Goal: Check status: Check status

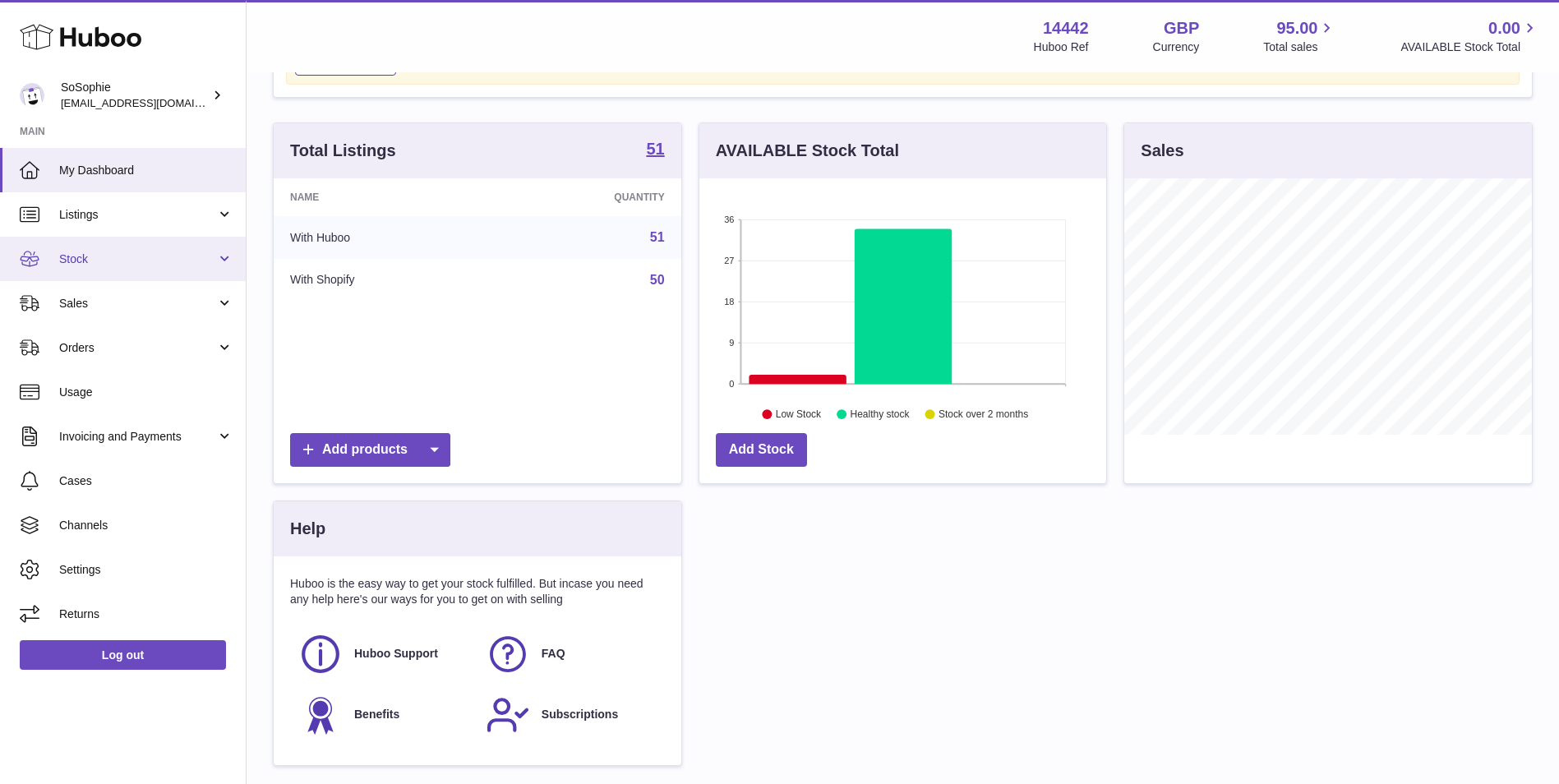
scroll to position [137, 0]
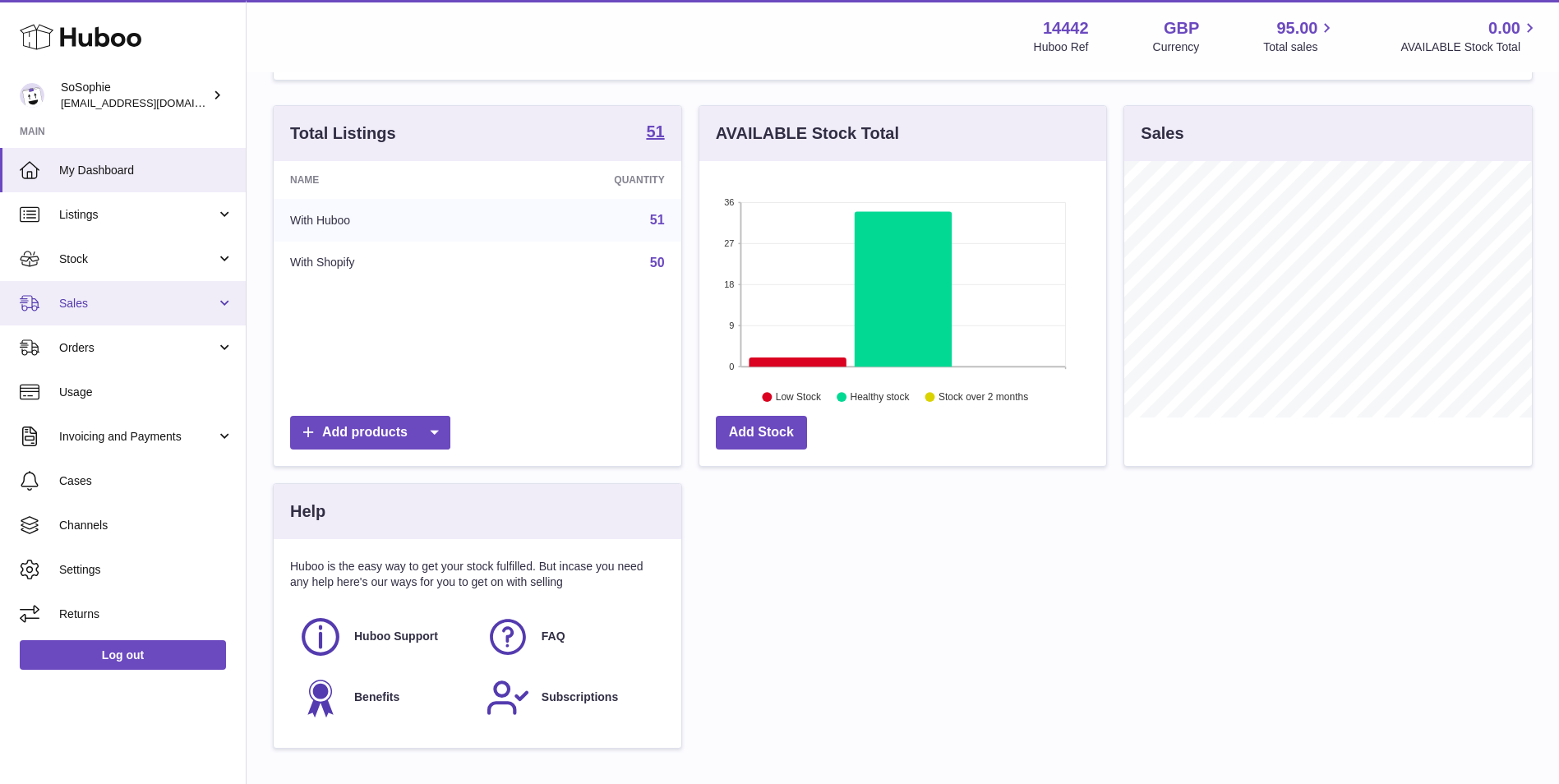
click at [114, 313] on link "Sales" at bounding box center [123, 302] width 246 height 44
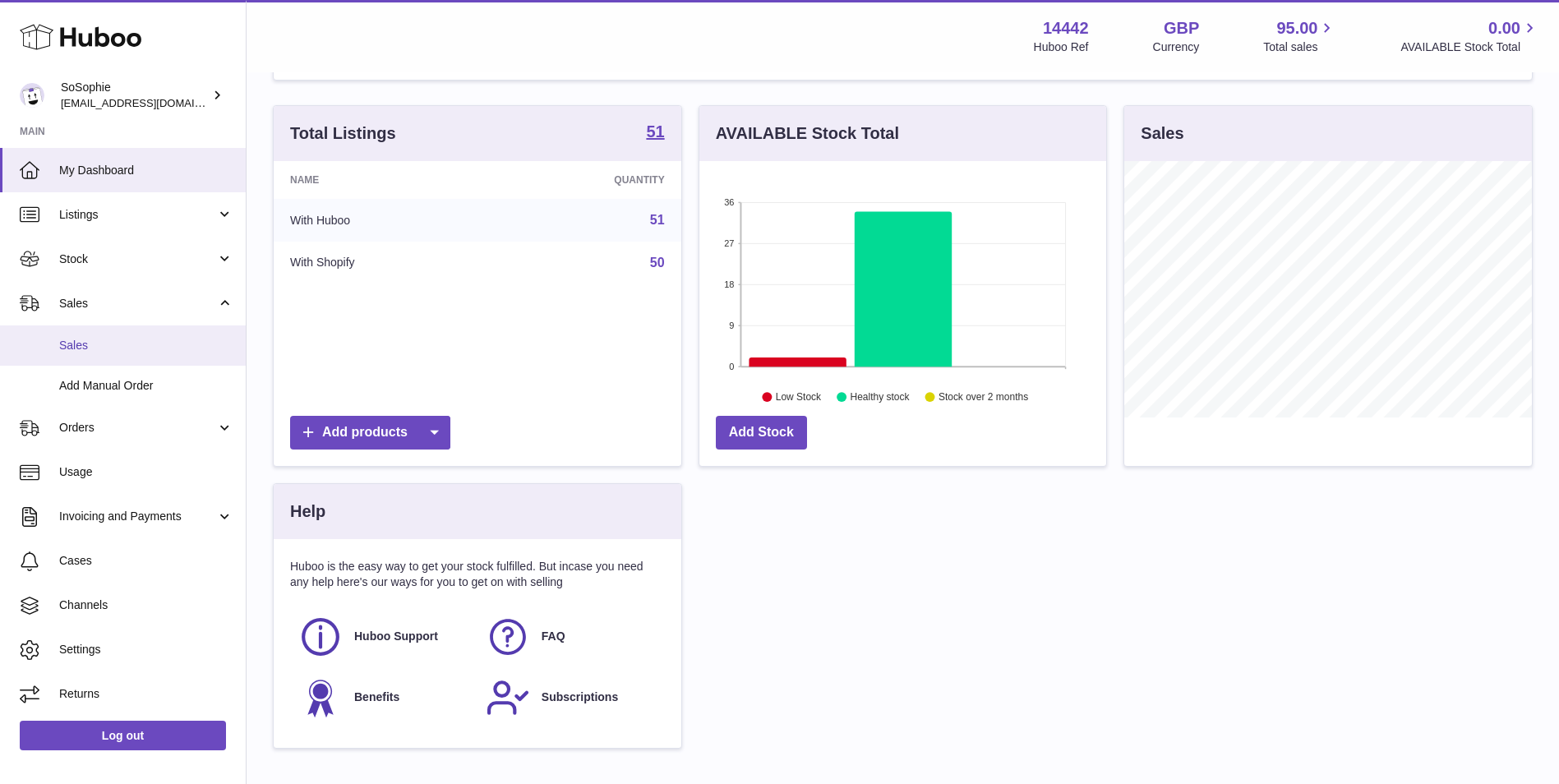
click at [114, 336] on link "Sales" at bounding box center [123, 345] width 246 height 40
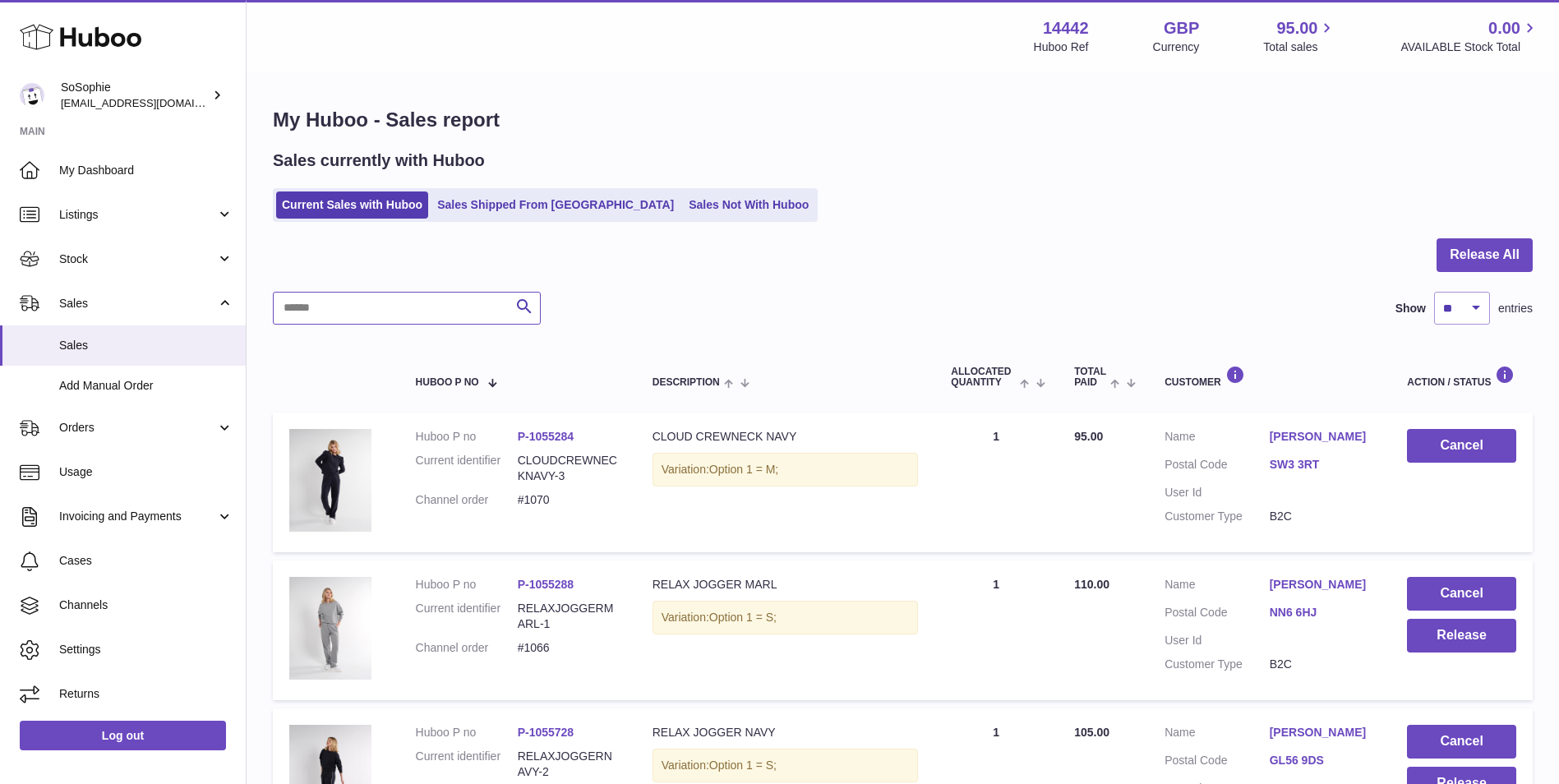
click at [388, 307] on input "text" at bounding box center [407, 308] width 268 height 33
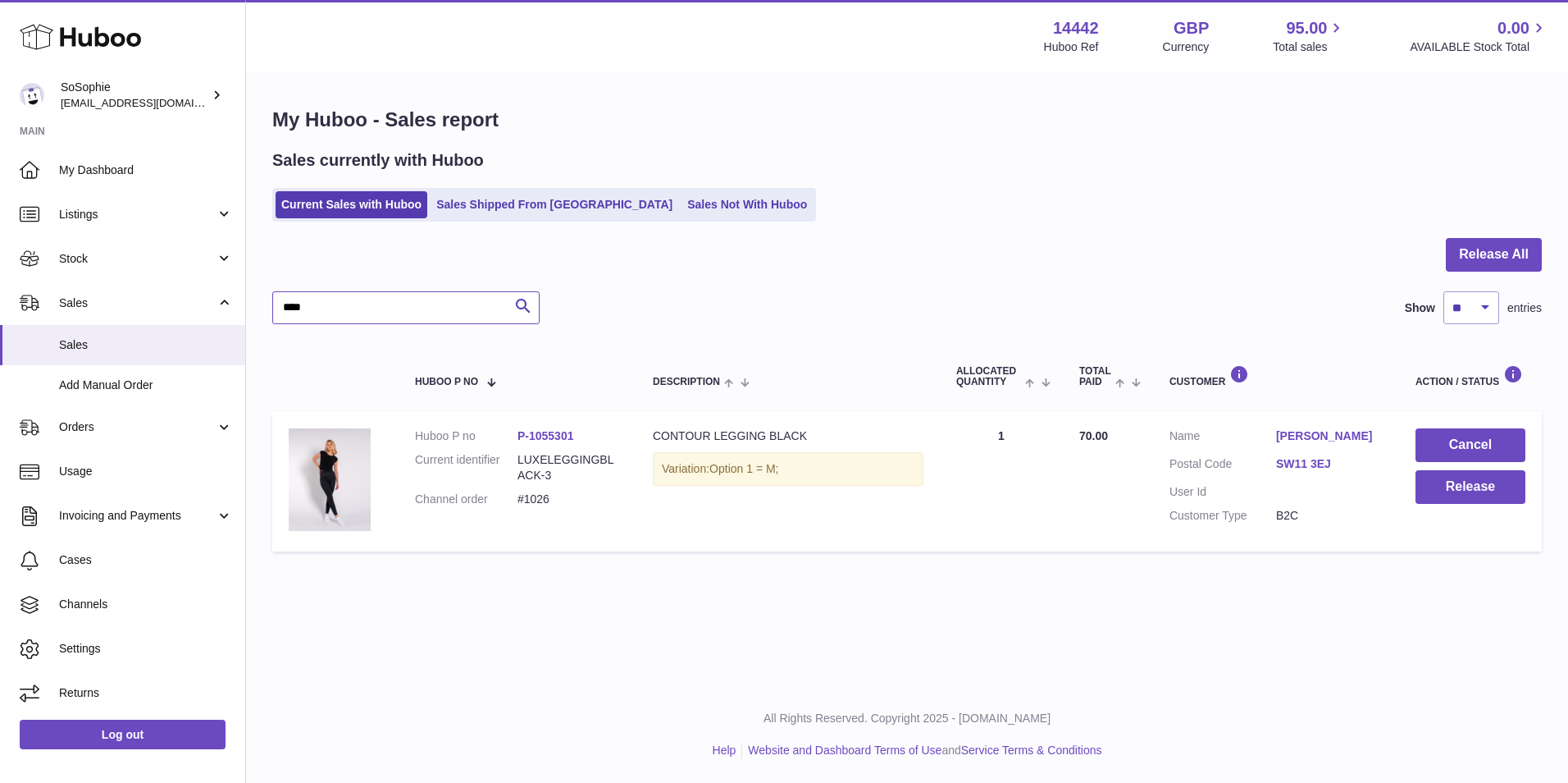
type input "****"
click at [120, 432] on span "Orders" at bounding box center [137, 427] width 157 height 16
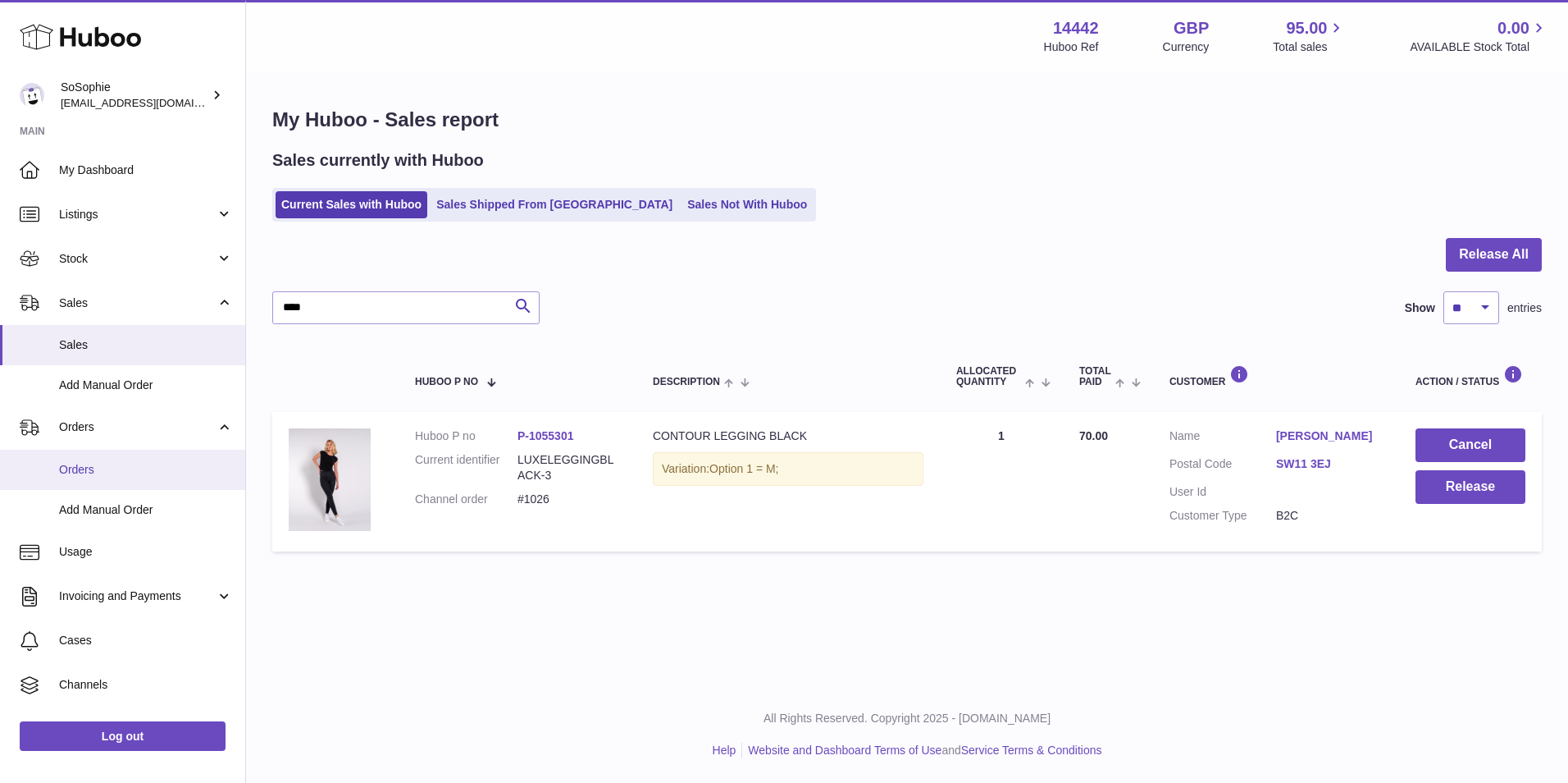
click at [116, 464] on span "Orders" at bounding box center [146, 470] width 174 height 16
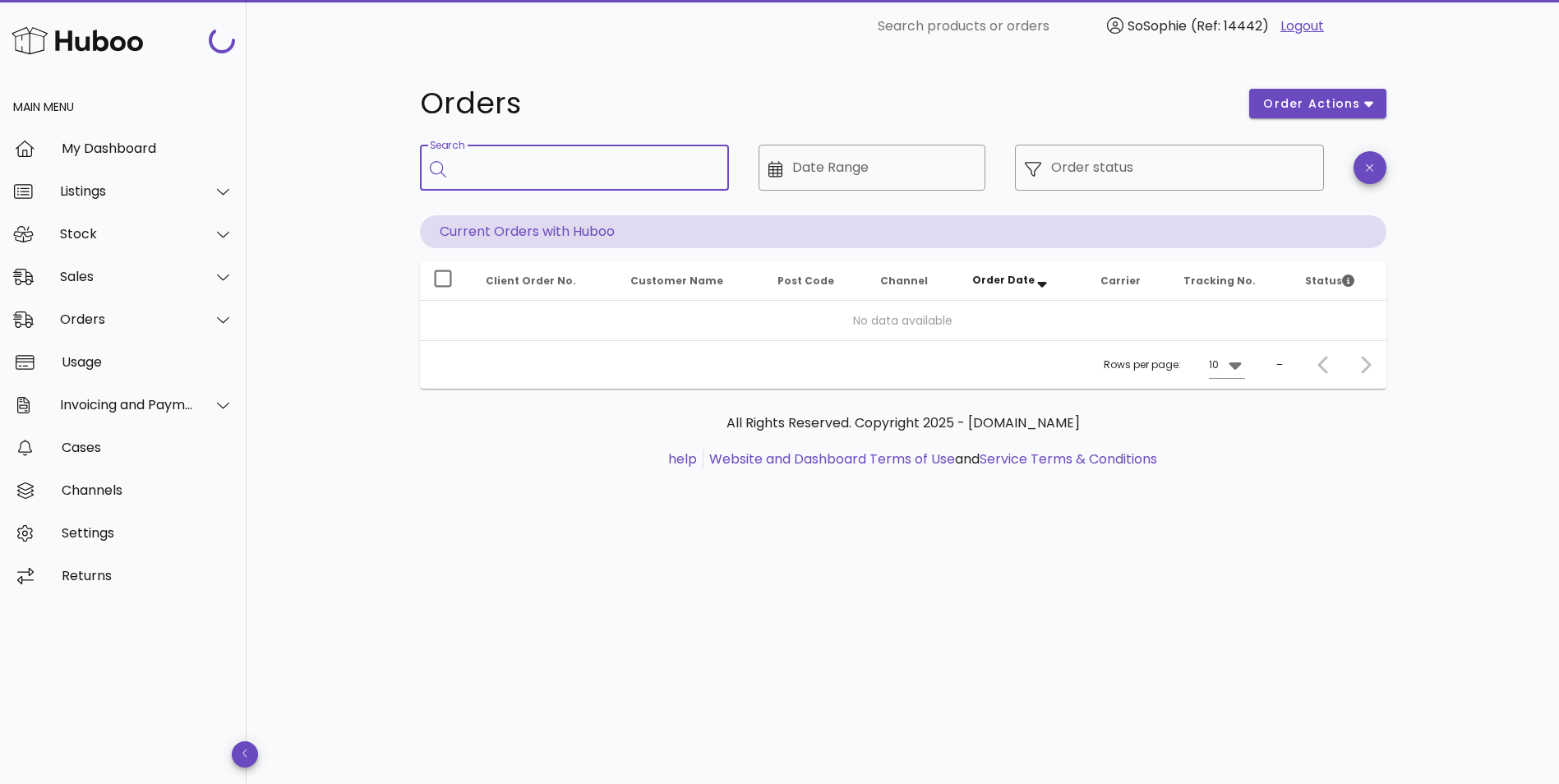
click at [488, 169] on input "Search" at bounding box center [585, 168] width 260 height 26
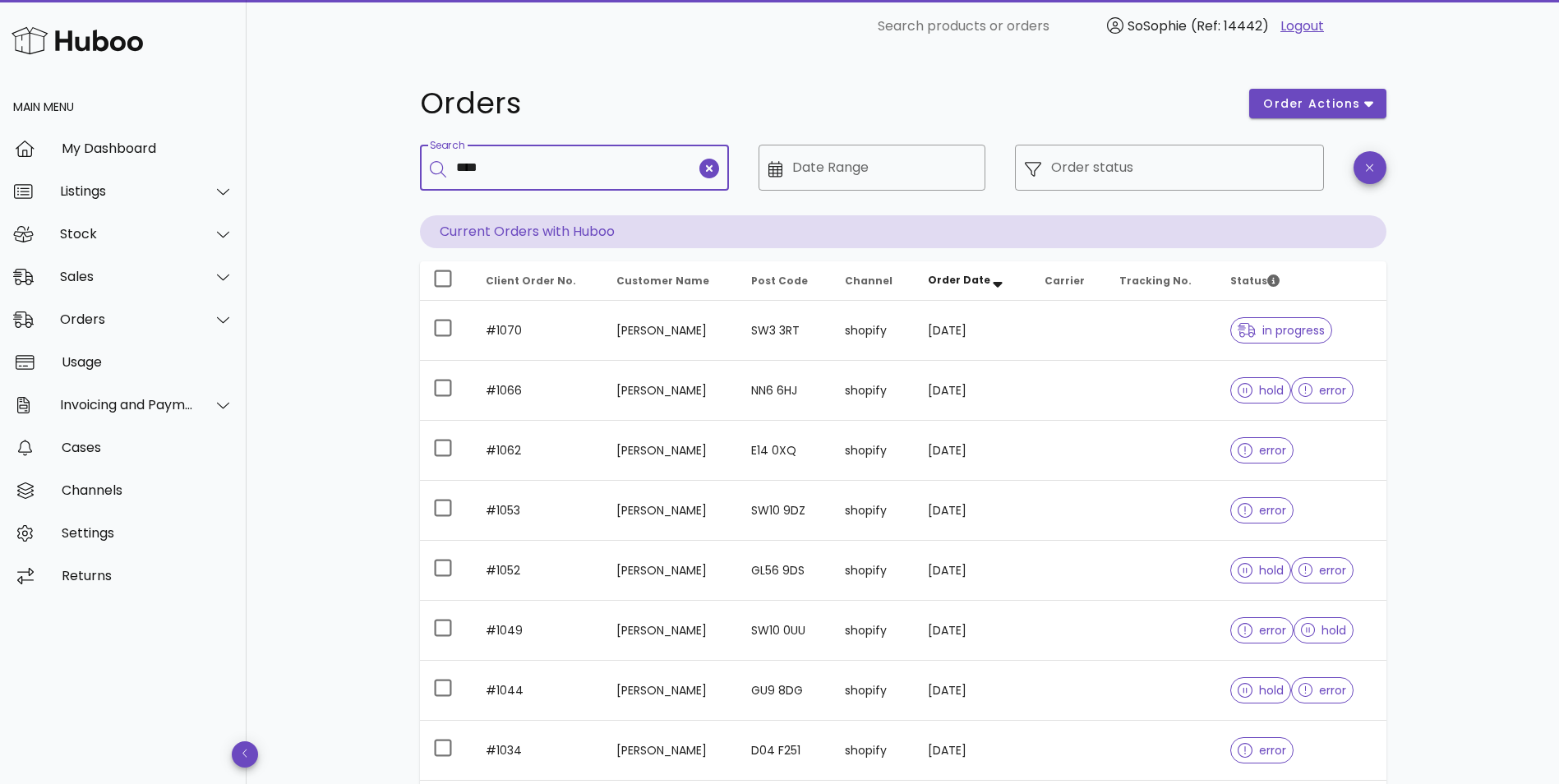
type input "****"
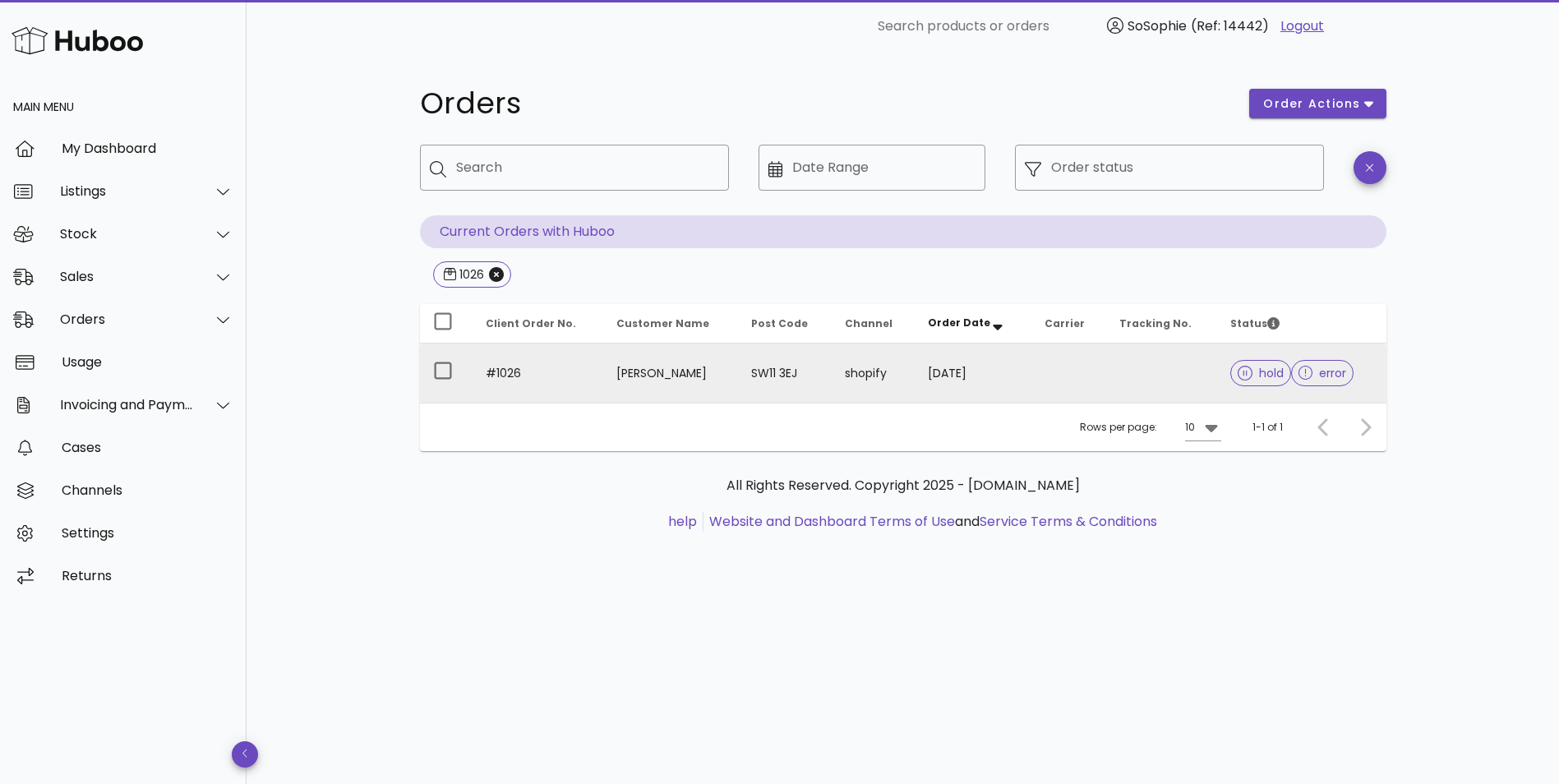
click at [743, 382] on td "SW11 3EJ" at bounding box center [785, 373] width 94 height 59
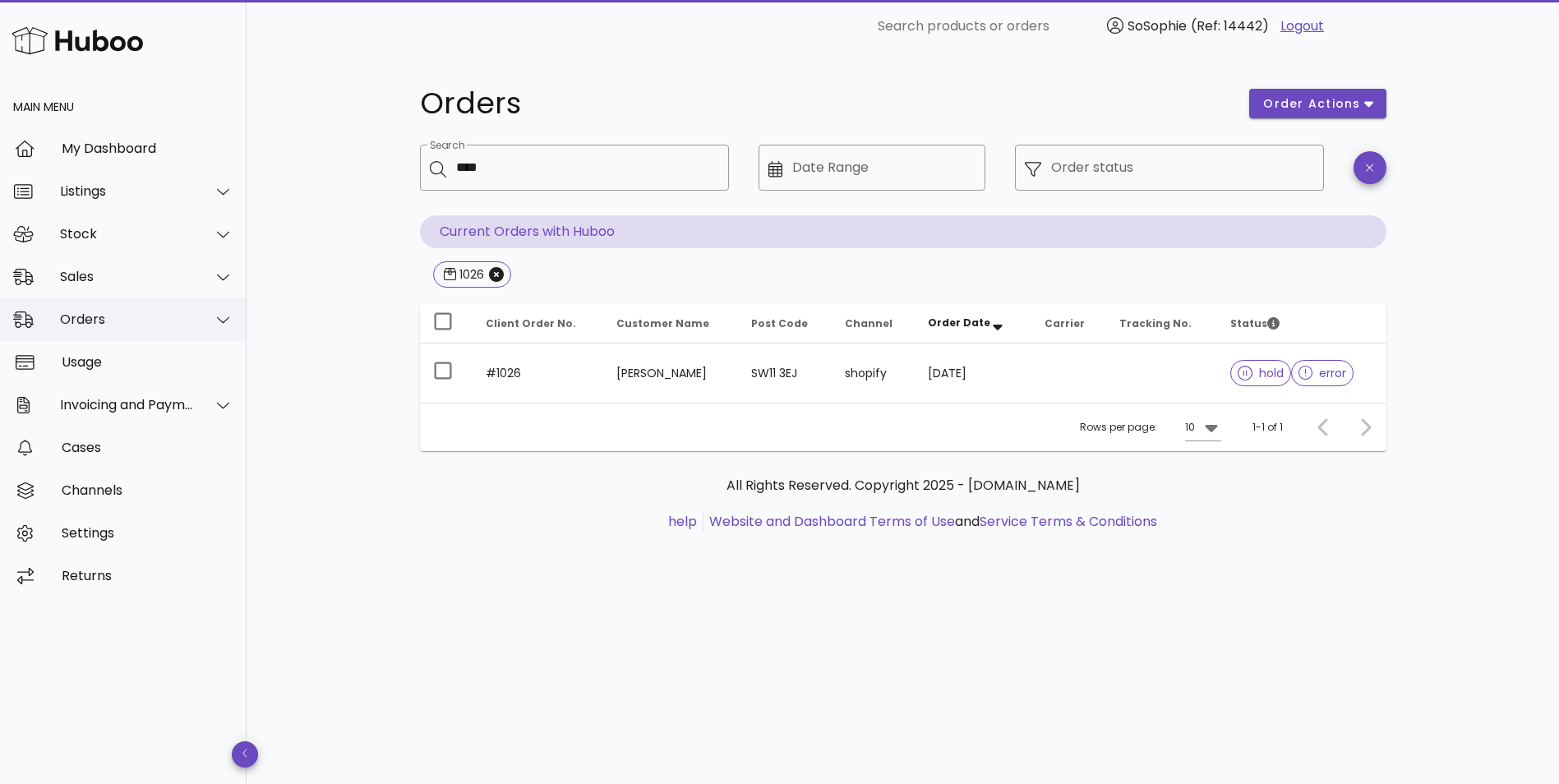
click at [89, 319] on div "Orders" at bounding box center [127, 319] width 134 height 16
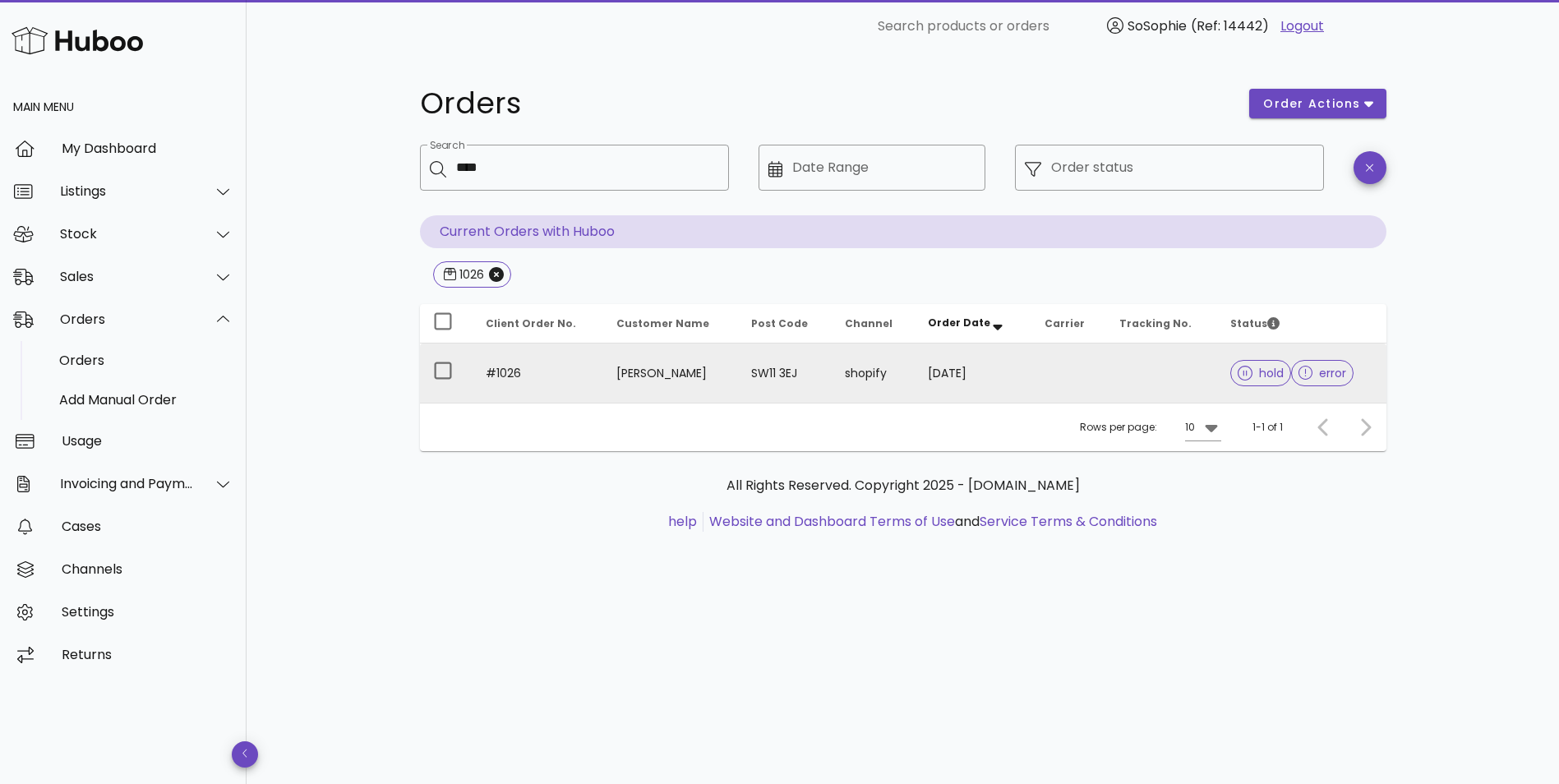
click at [1011, 362] on td "06/09/2025" at bounding box center [973, 373] width 117 height 59
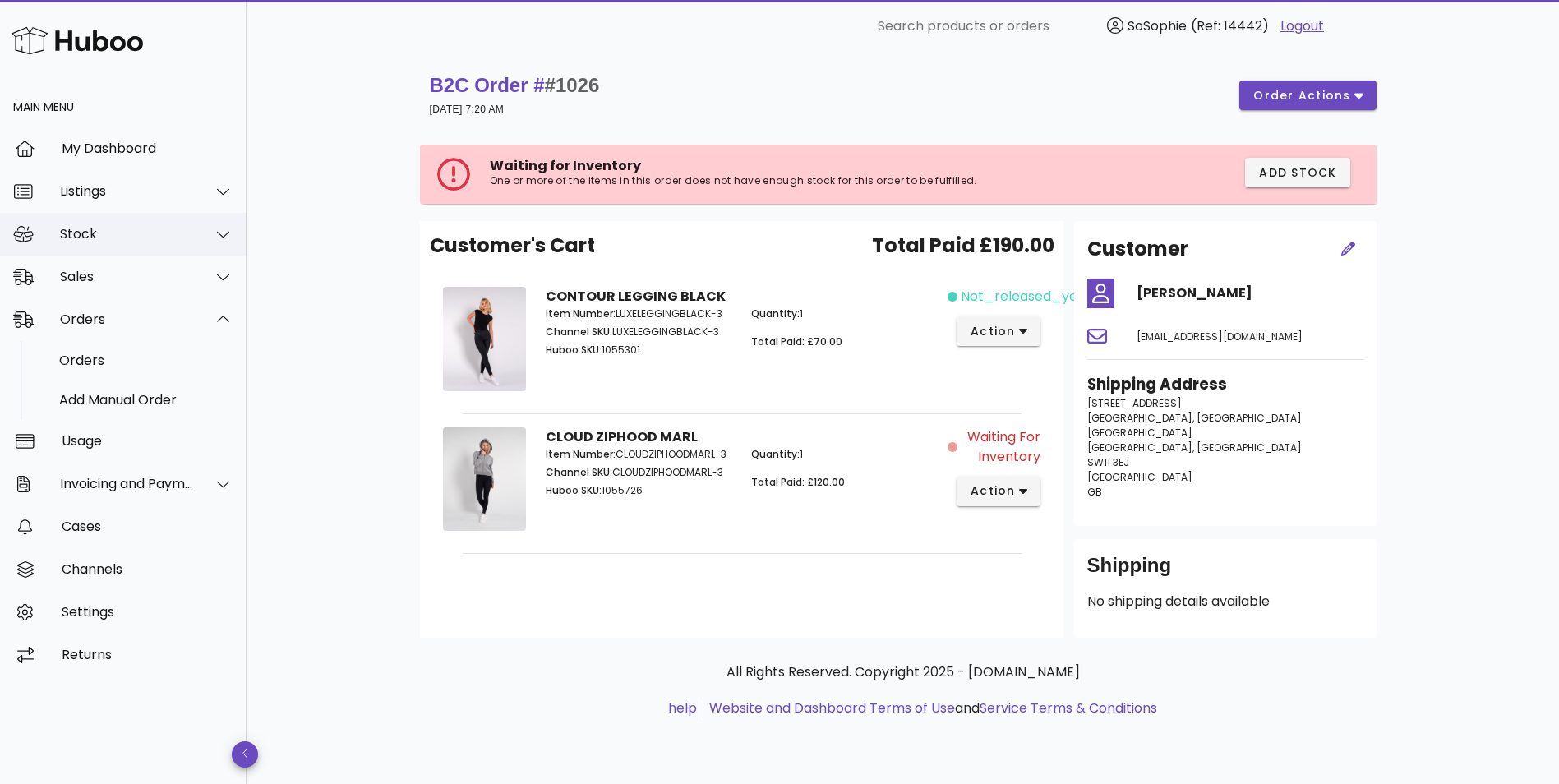
drag, startPoint x: 110, startPoint y: 224, endPoint x: 104, endPoint y: 237, distance: 14.3
click at [110, 224] on div "Stock" at bounding box center [123, 234] width 247 height 43
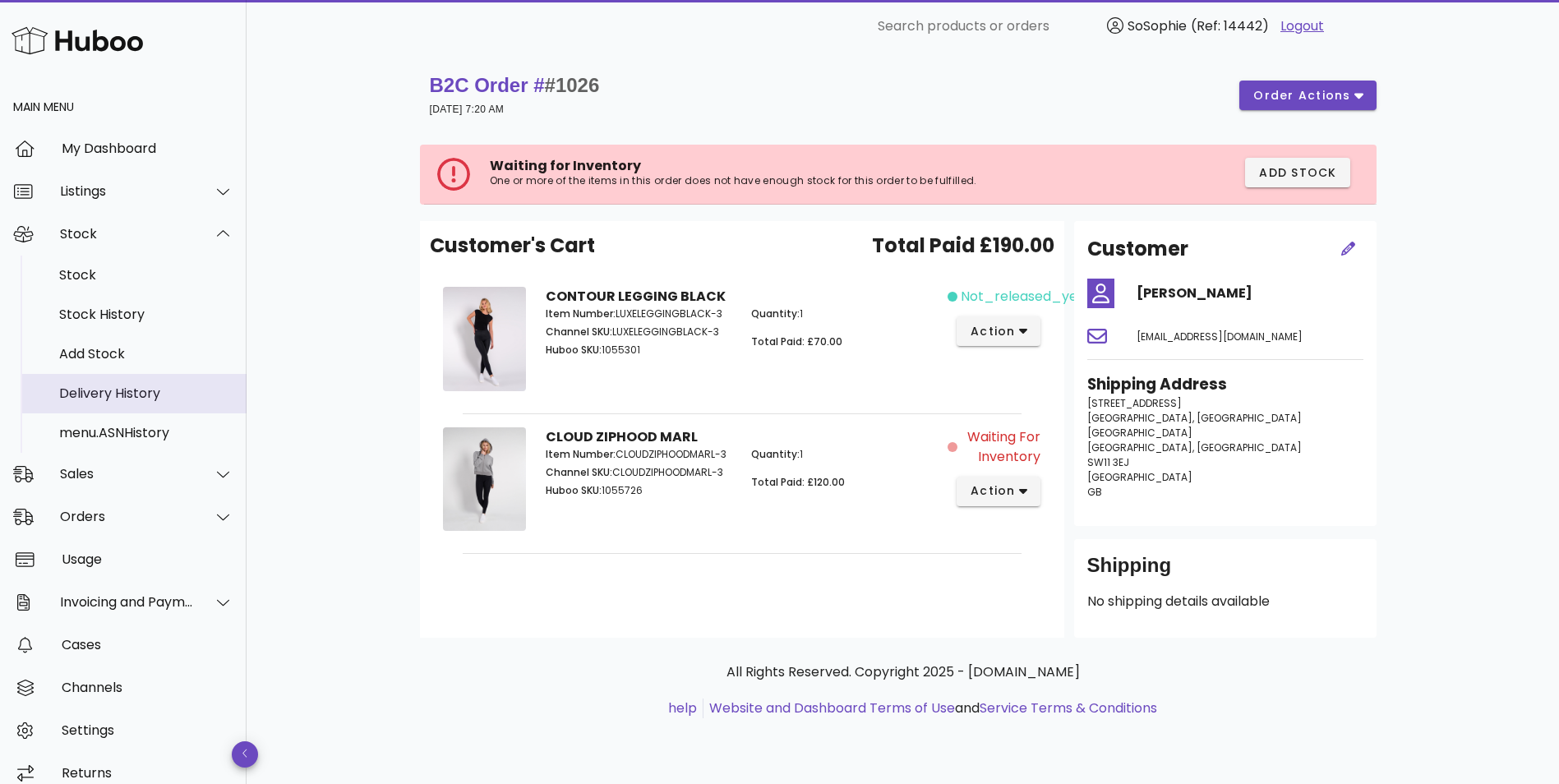
click at [140, 409] on div "Delivery History" at bounding box center [146, 393] width 174 height 36
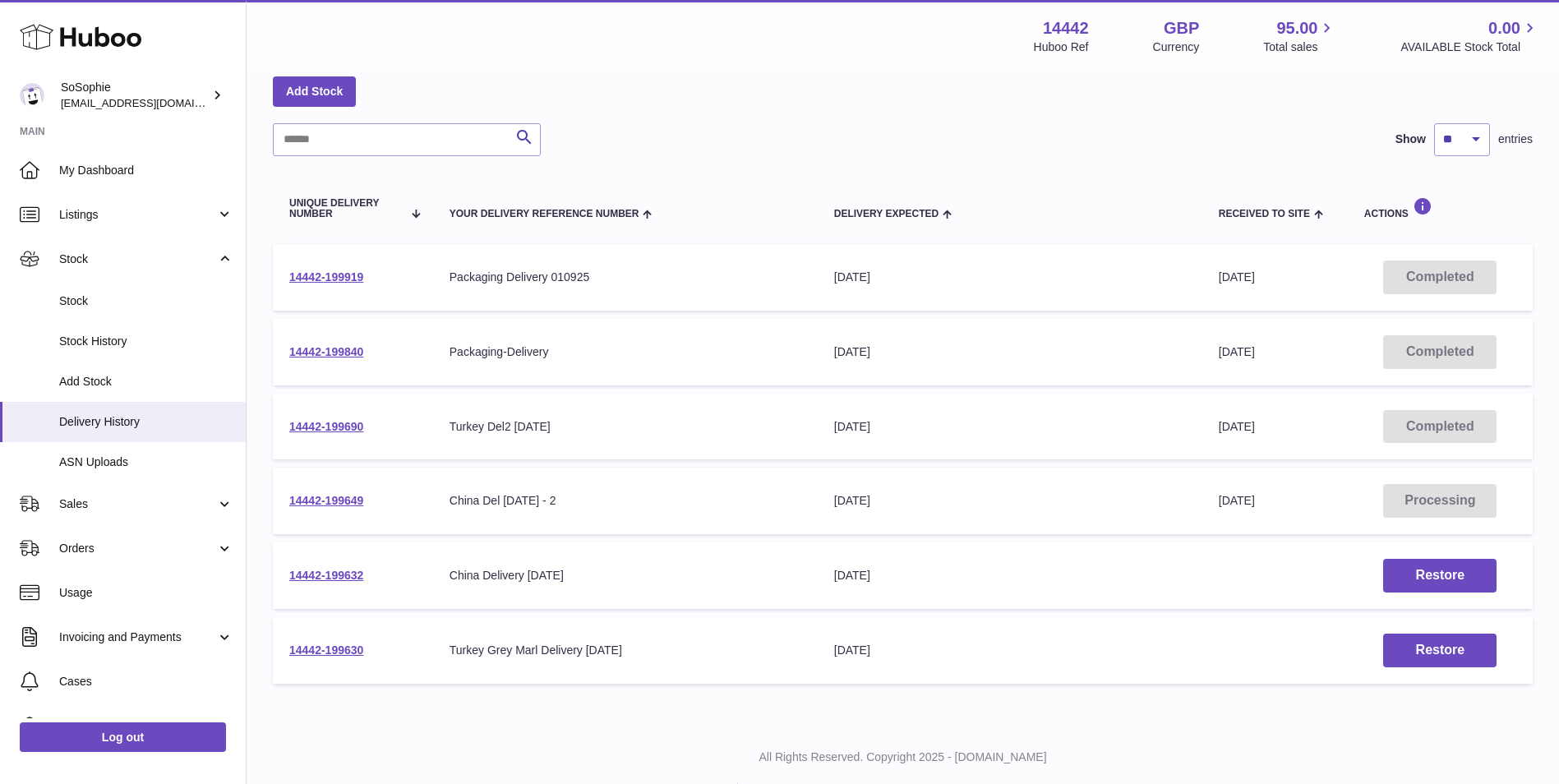
scroll to position [119, 0]
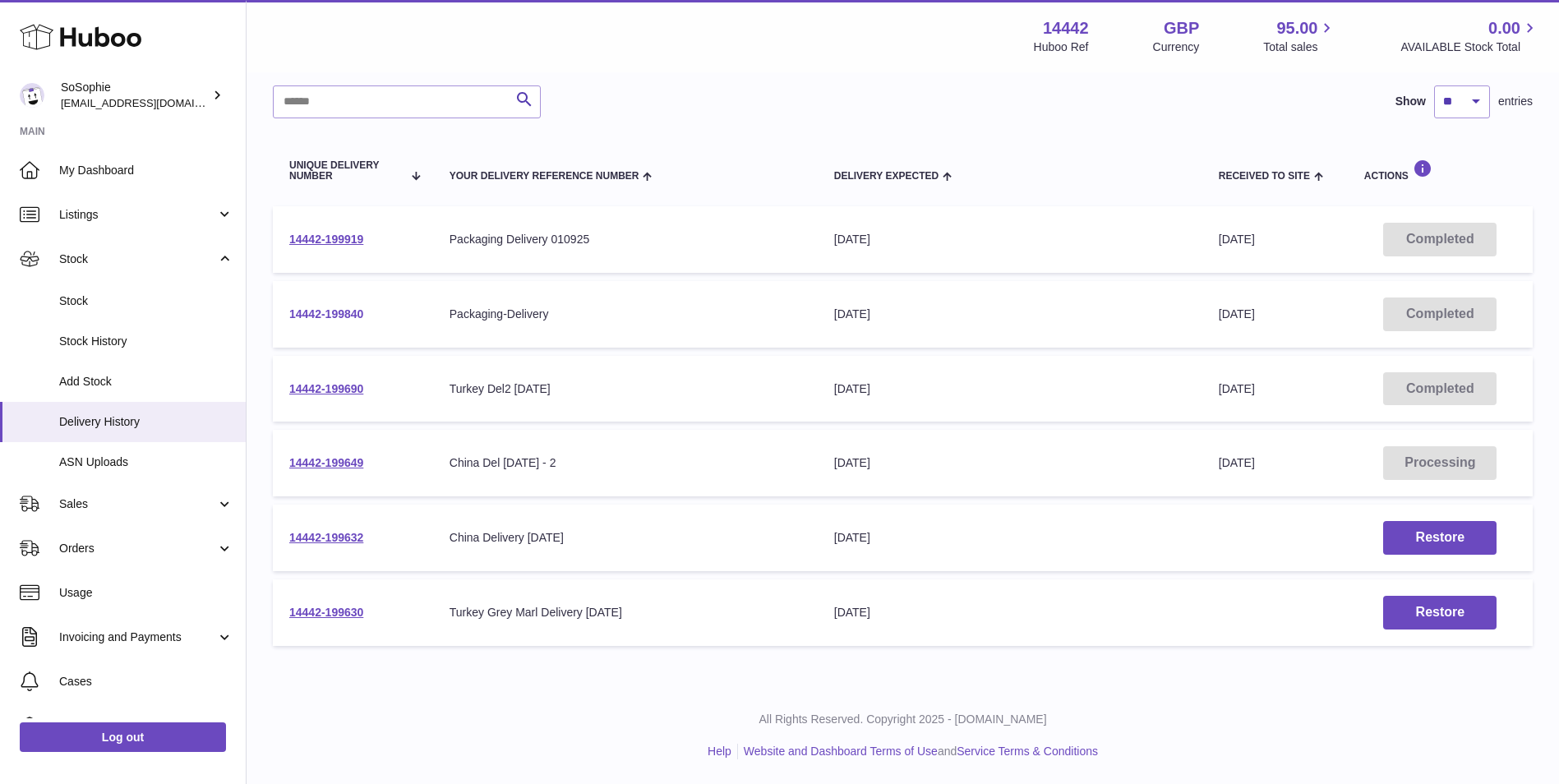
click at [314, 309] on link "14442-199840" at bounding box center [326, 313] width 74 height 13
click at [337, 459] on link "14442-199649" at bounding box center [326, 462] width 74 height 13
click at [344, 383] on link "14442-199690" at bounding box center [326, 388] width 74 height 13
click at [140, 515] on link "Sales" at bounding box center [123, 503] width 246 height 44
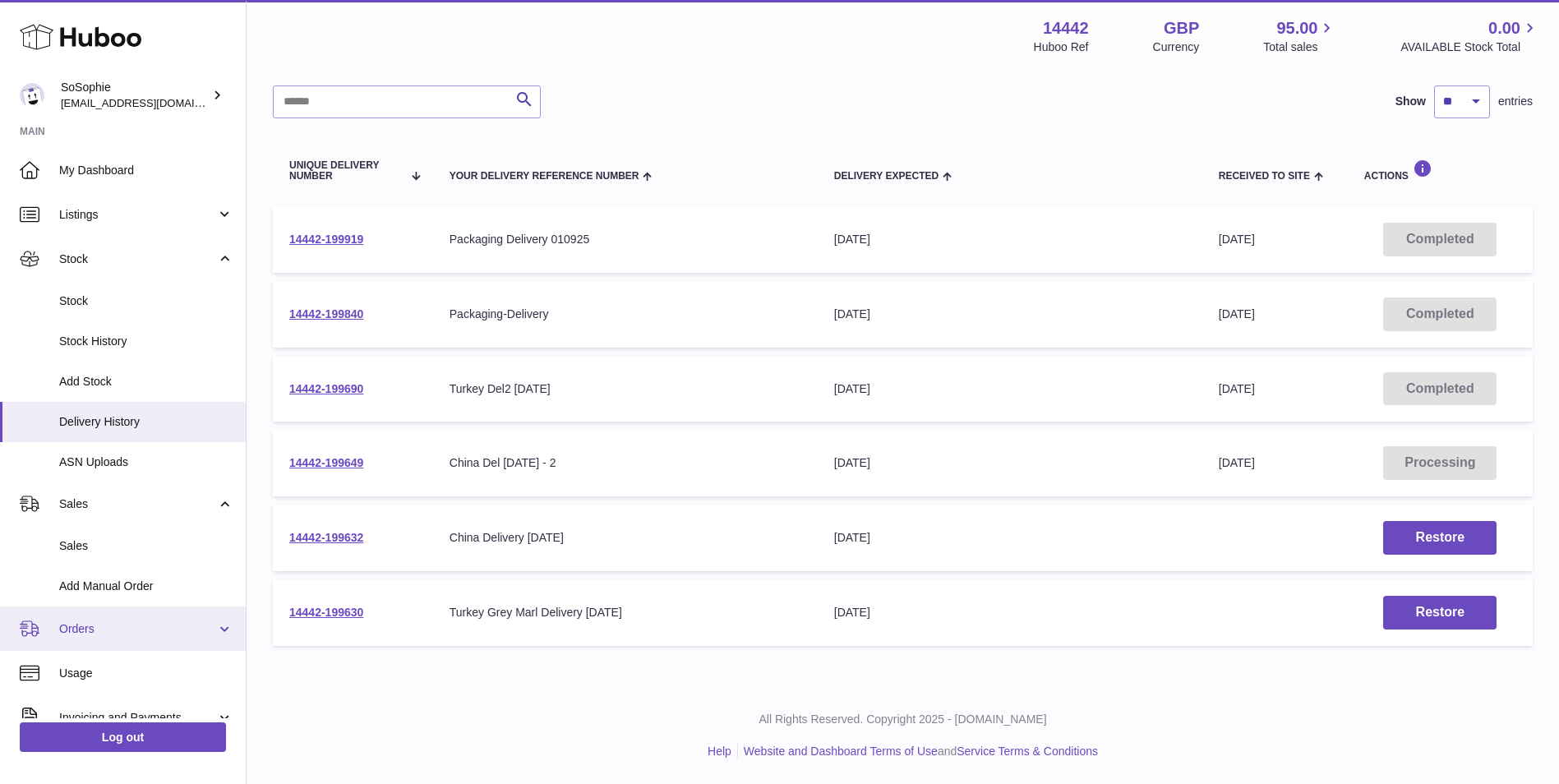
click at [111, 624] on span "Orders" at bounding box center [137, 628] width 157 height 16
click at [90, 616] on link "Orders" at bounding box center [123, 628] width 246 height 44
click at [173, 618] on link "Orders" at bounding box center [123, 628] width 246 height 44
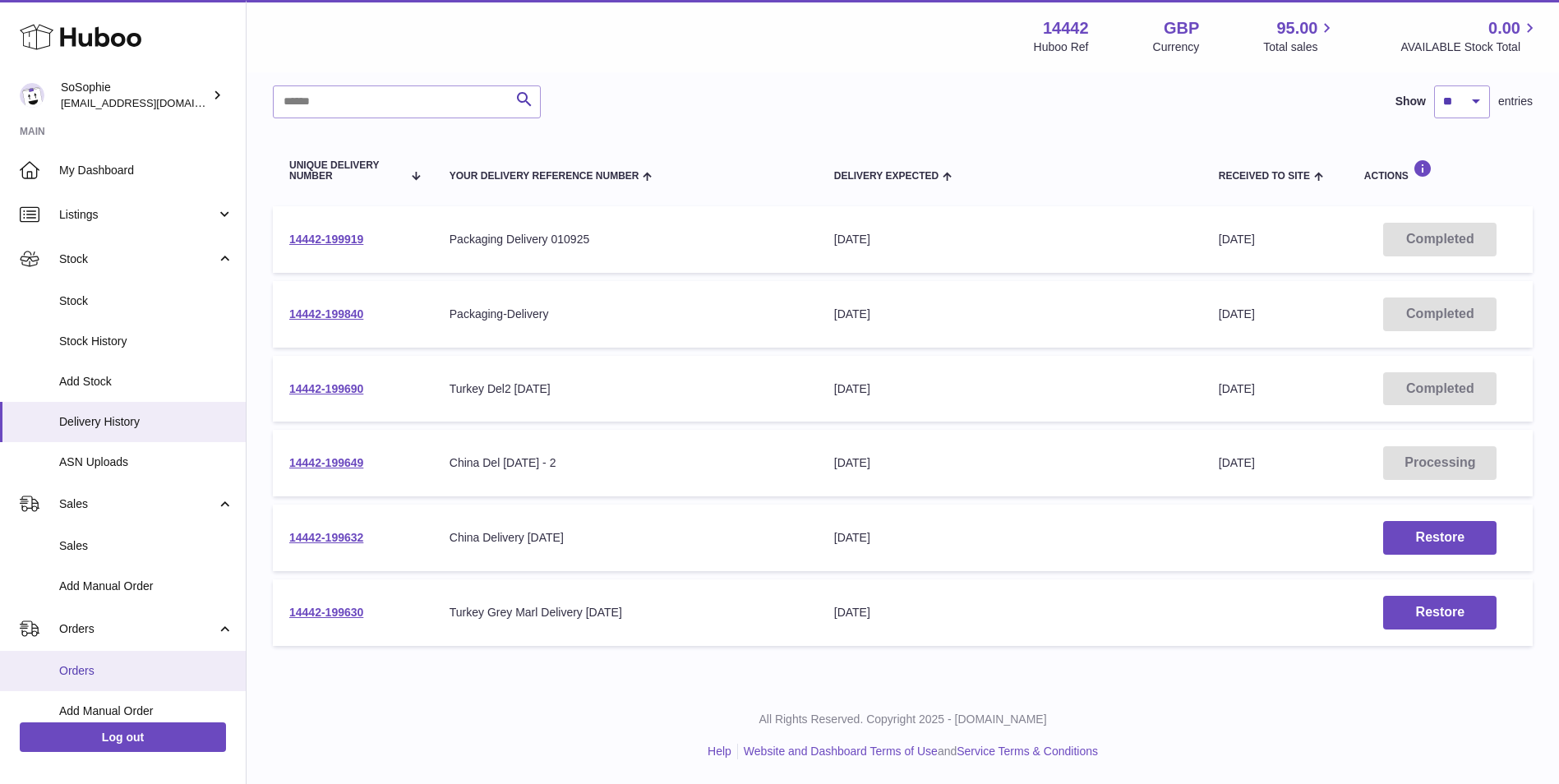
click at [173, 676] on span "Orders" at bounding box center [146, 671] width 174 height 16
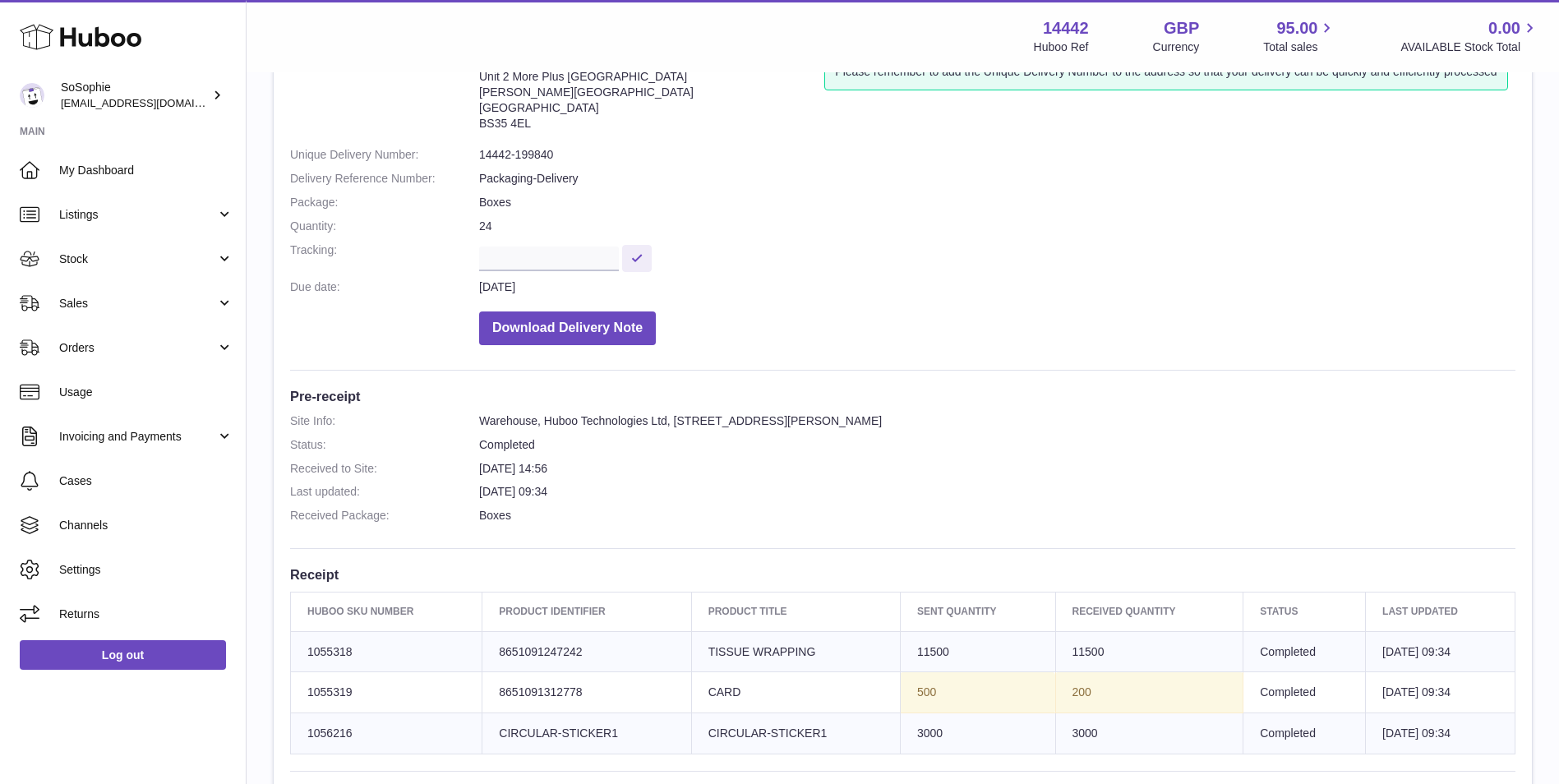
scroll to position [411, 0]
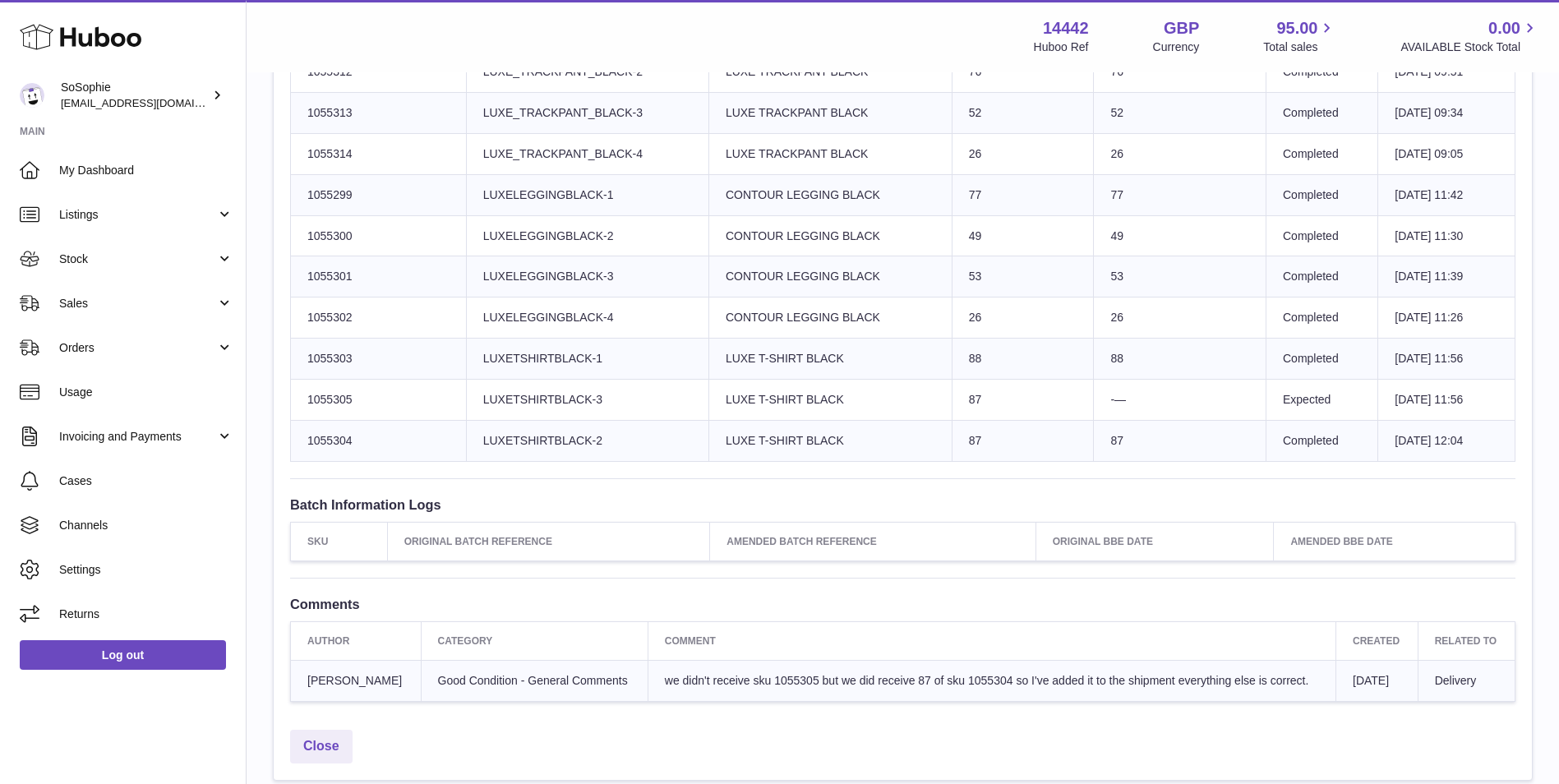
scroll to position [765, 0]
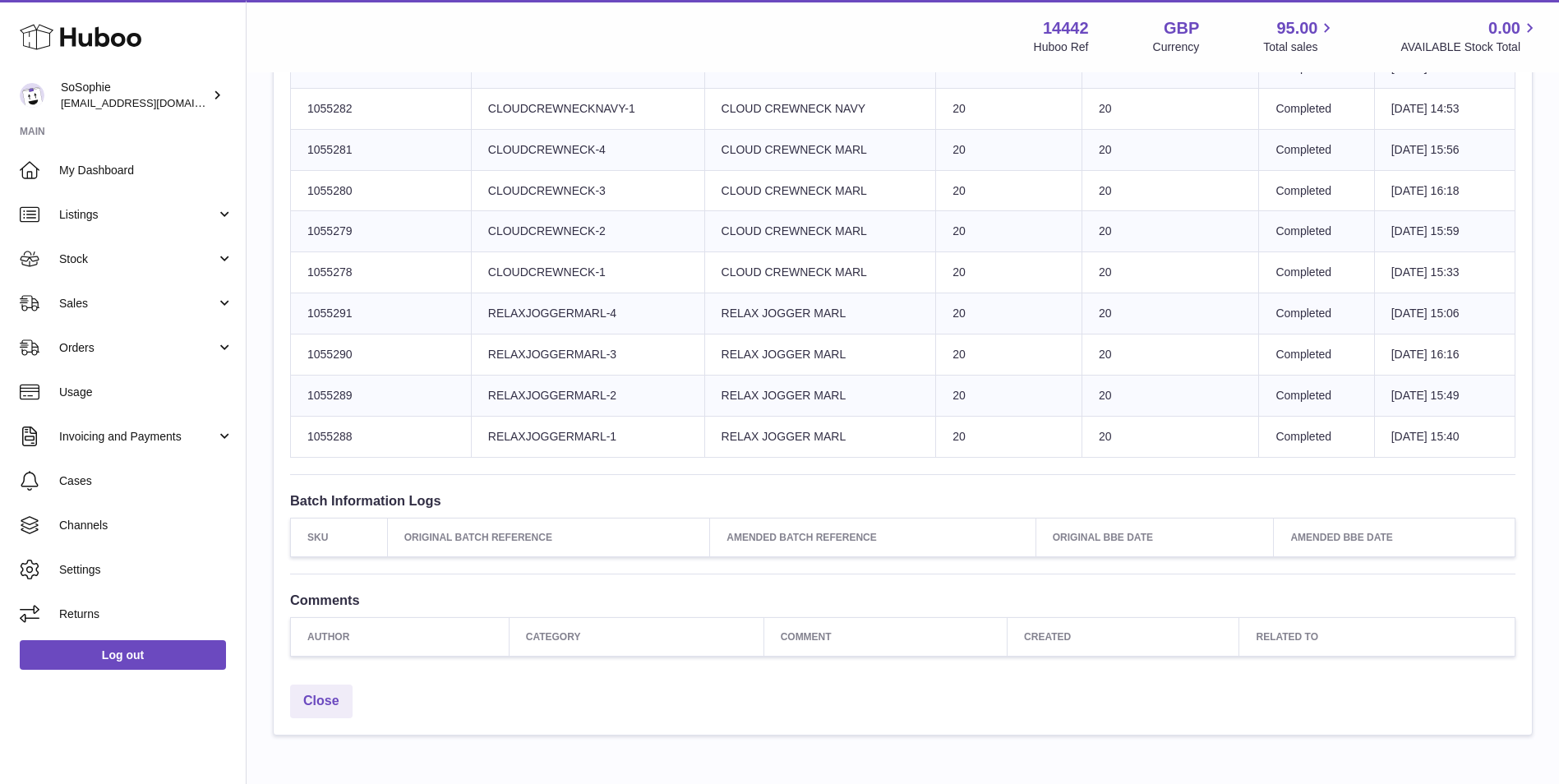
scroll to position [137, 0]
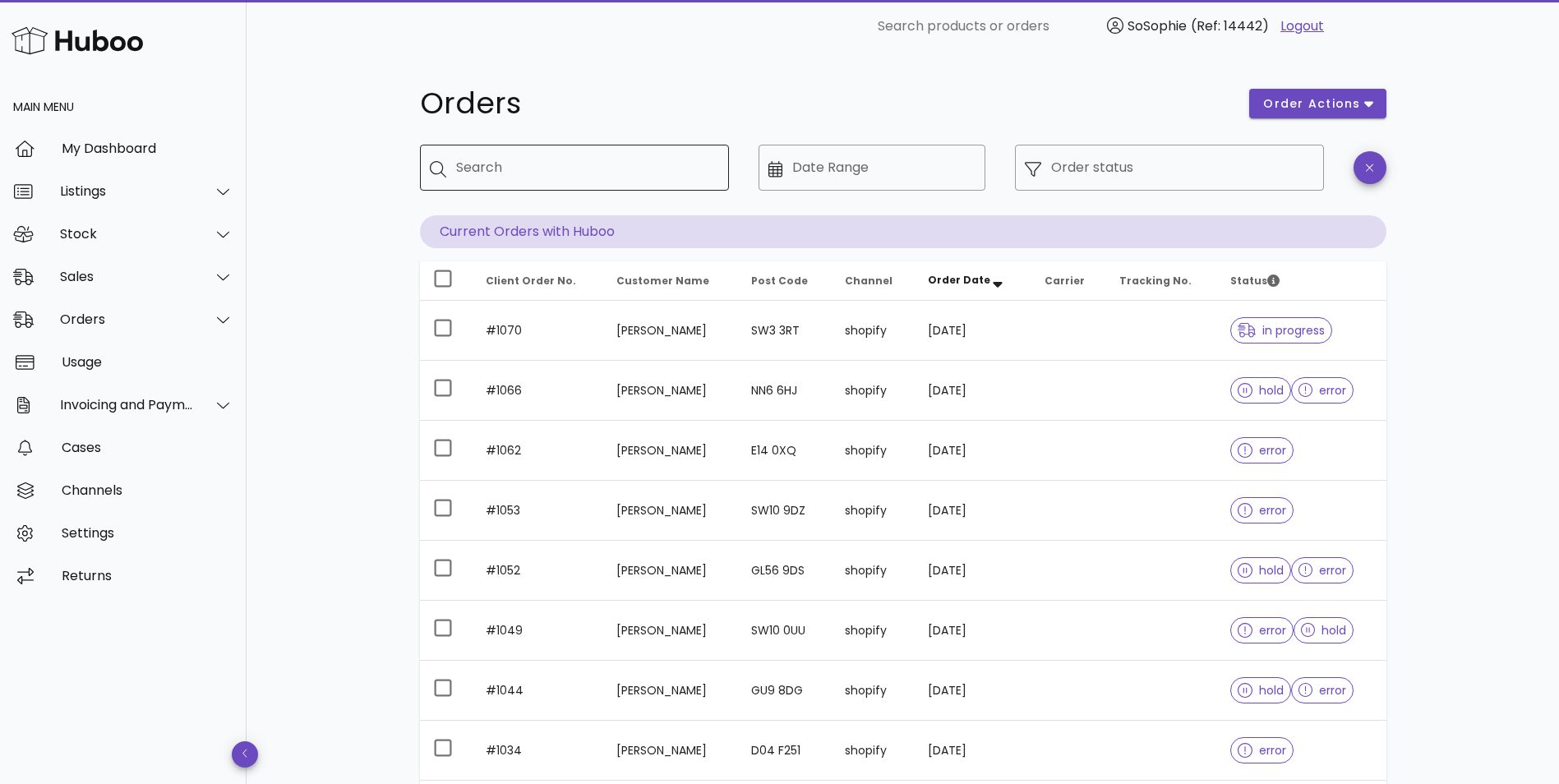
click at [676, 159] on input "Search" at bounding box center [585, 168] width 260 height 26
type input "****"
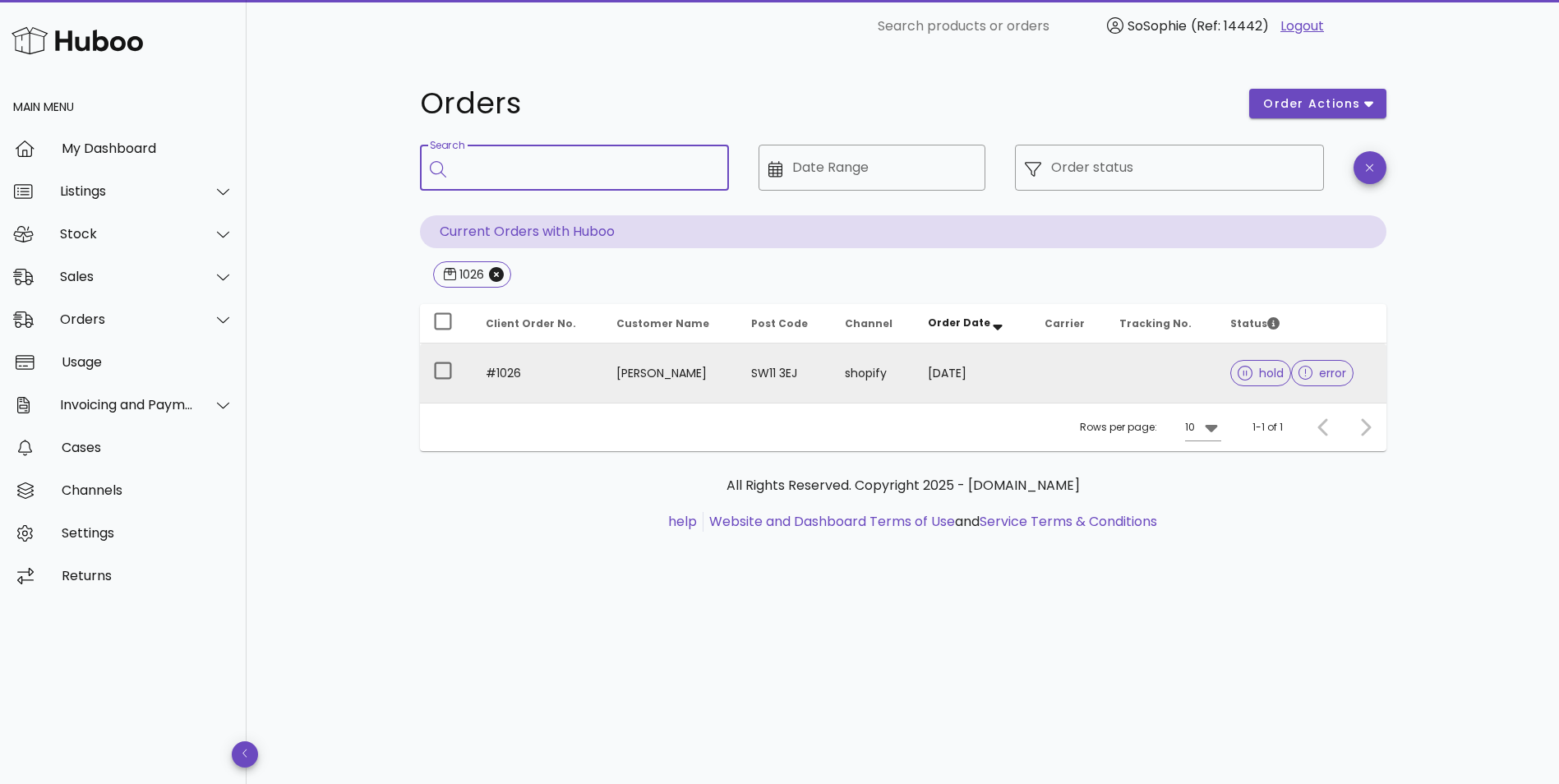
click at [834, 388] on td "shopify" at bounding box center [872, 373] width 83 height 59
click at [981, 367] on td "06/09/2025" at bounding box center [973, 373] width 117 height 59
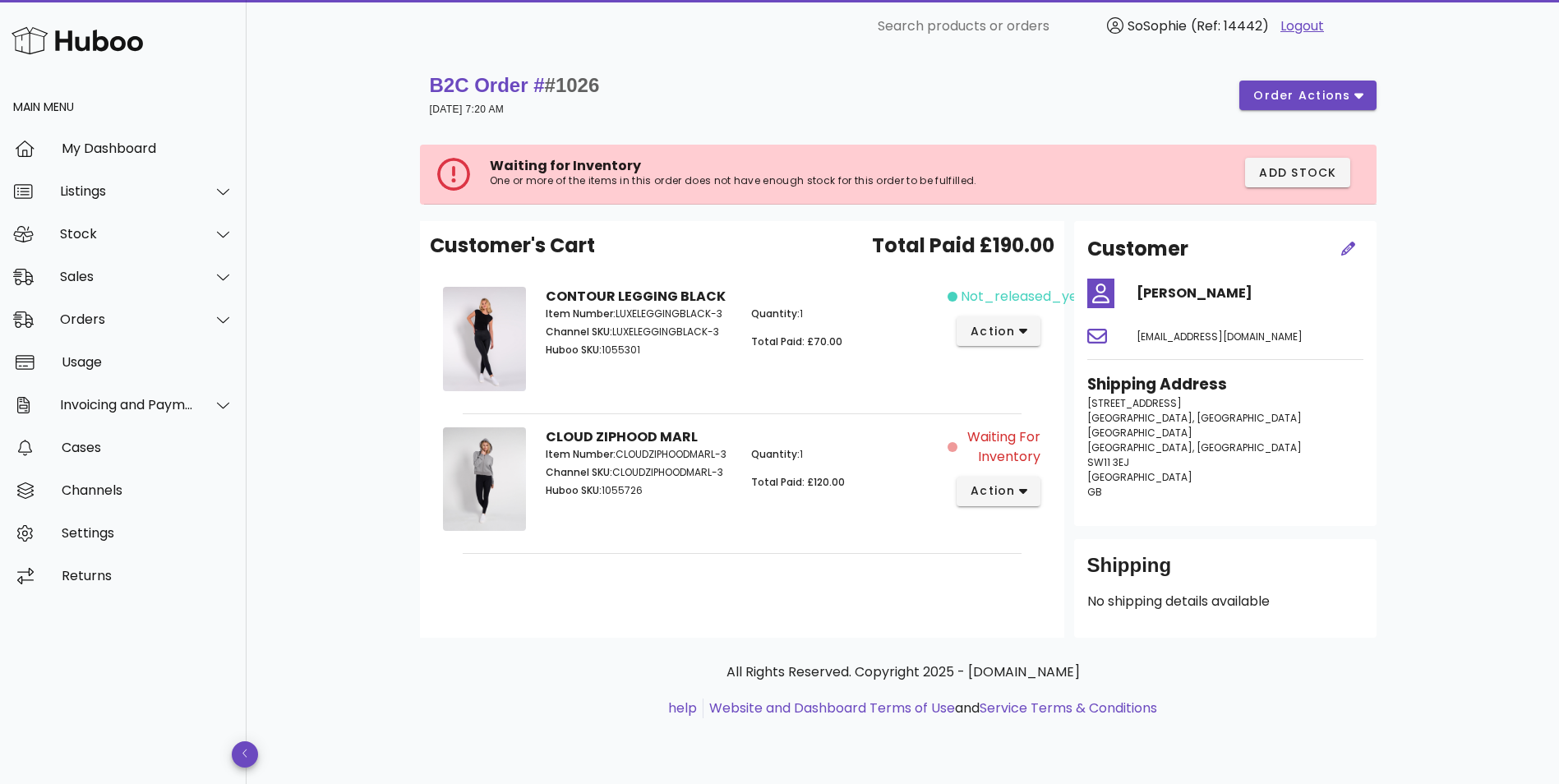
drag, startPoint x: 419, startPoint y: 108, endPoint x: 522, endPoint y: 107, distance: 103.0
click at [522, 107] on div "B2C Order # #1026 06 September 2025 at 7:20 AM order actions" at bounding box center [903, 96] width 966 height 66
click at [1001, 501] on button "action" at bounding box center [998, 491] width 84 height 30
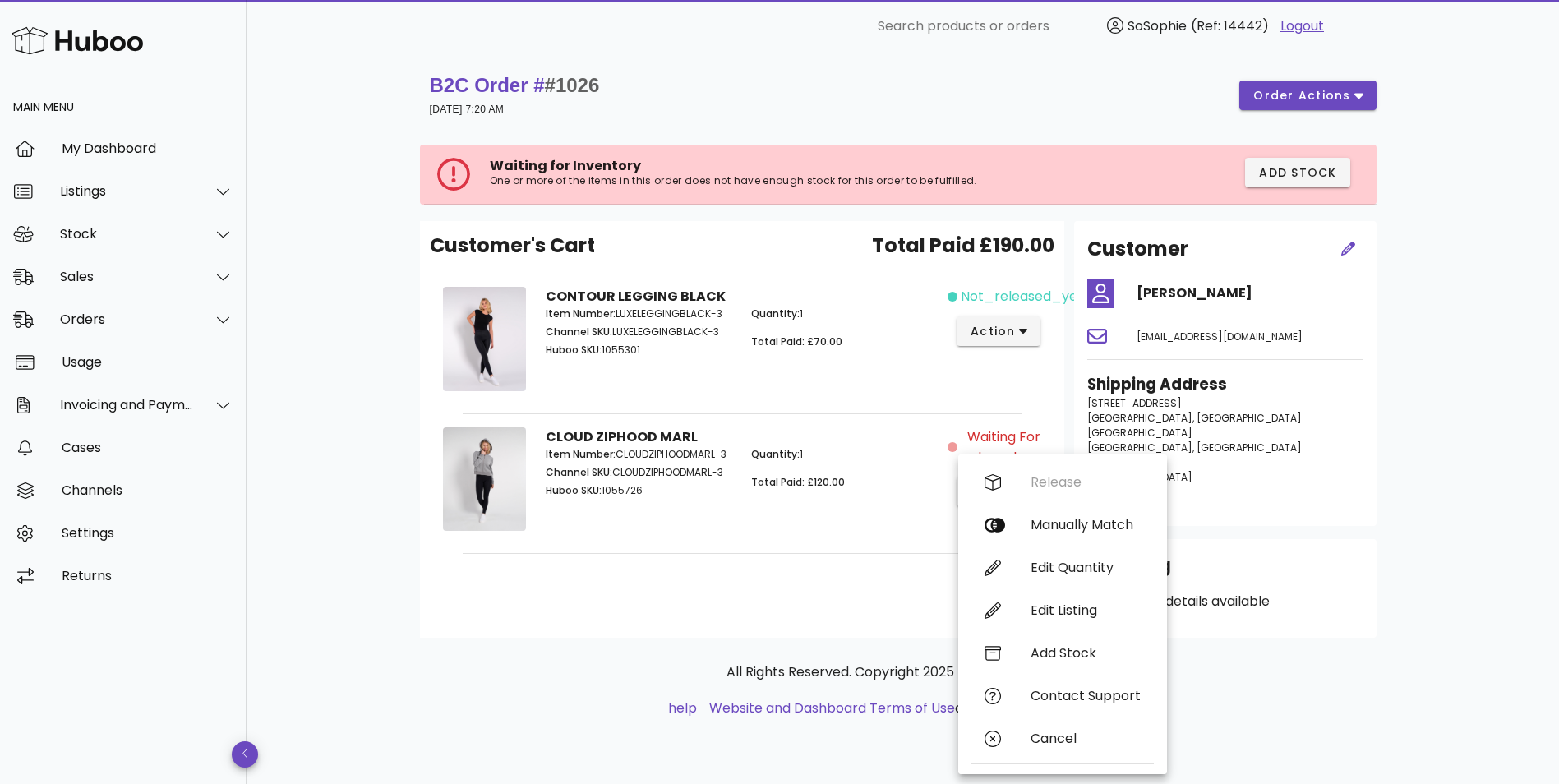
click at [796, 621] on div "Customer's Cart Total Paid £190.00 CONTOUR LEGGING BLACK Item Number: LUXELEGGI…" at bounding box center [742, 429] width 644 height 416
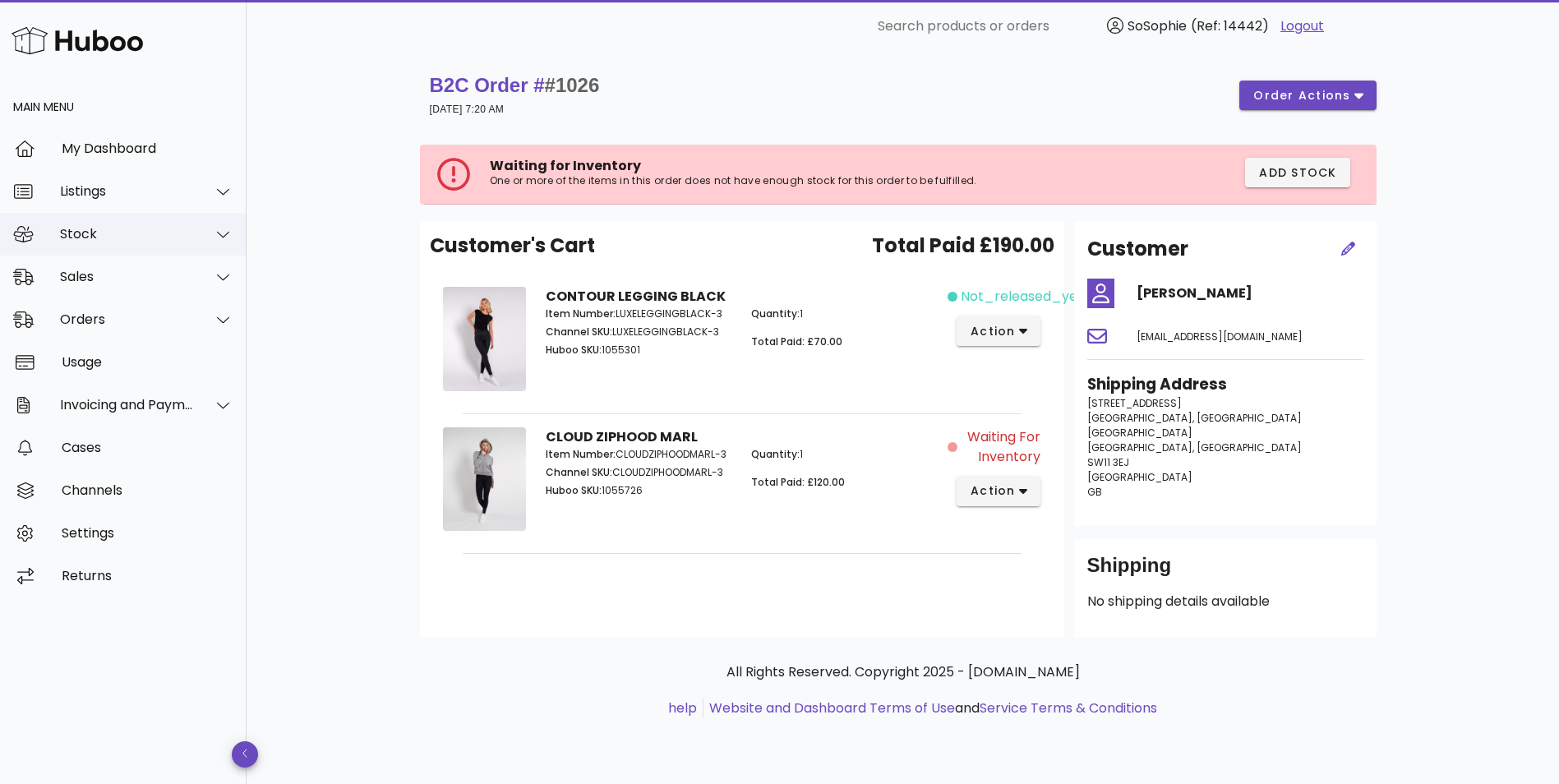
click at [141, 232] on div "Stock" at bounding box center [127, 234] width 134 height 16
